Goal: Navigation & Orientation: Find specific page/section

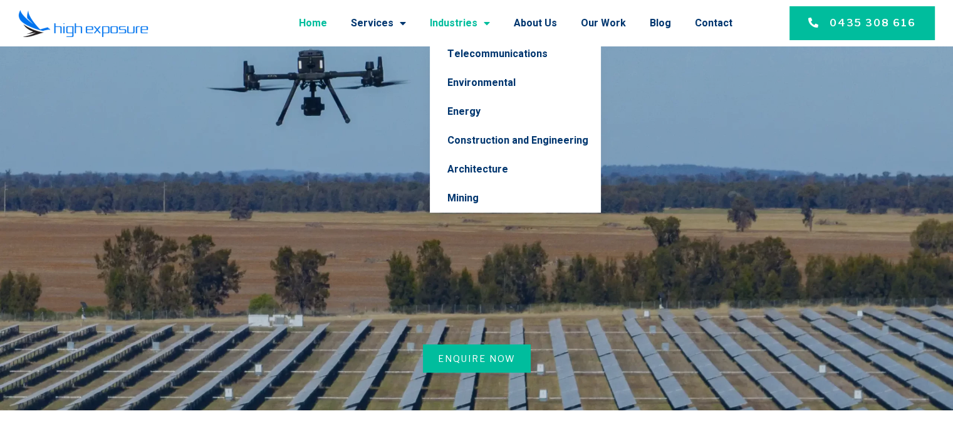
click at [481, 27] on link "Industries" at bounding box center [460, 23] width 60 height 33
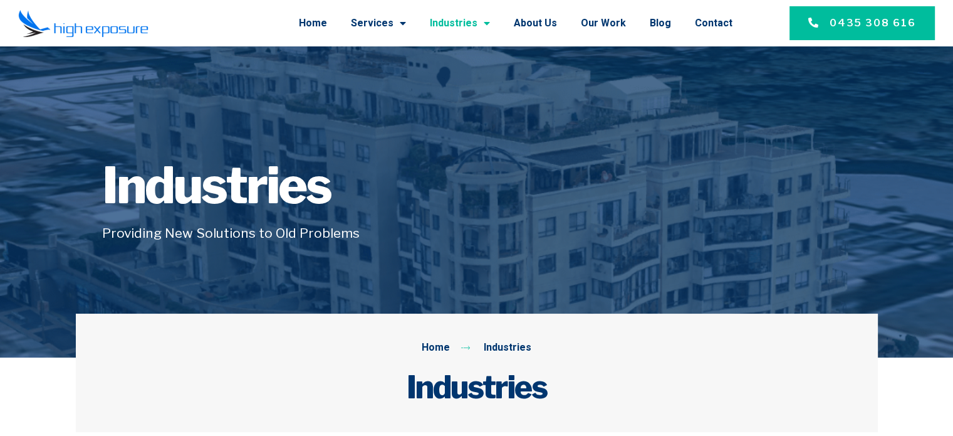
click at [476, 27] on link "Industries" at bounding box center [460, 23] width 60 height 33
